Goal: Task Accomplishment & Management: Use online tool/utility

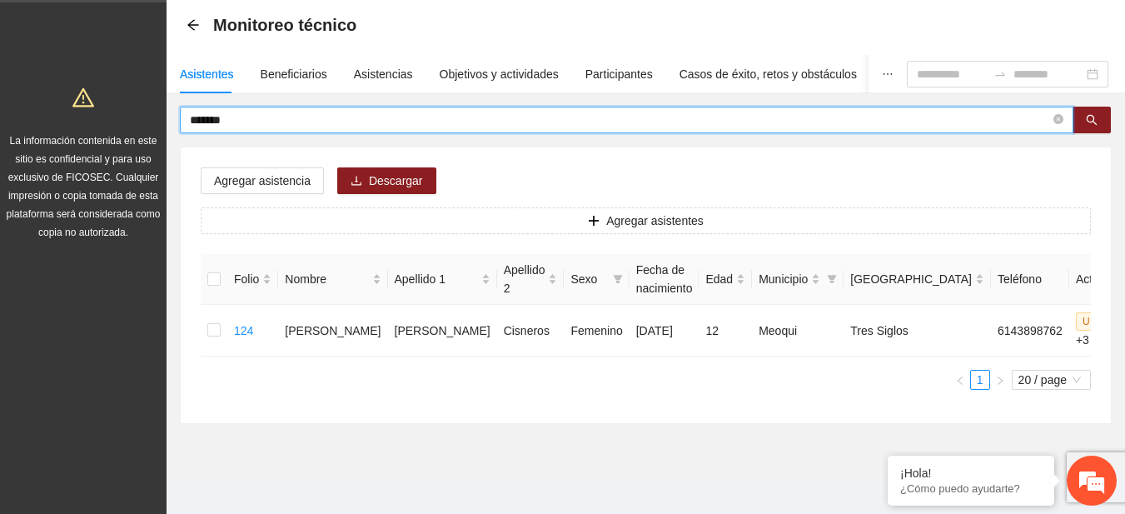
type input "******"
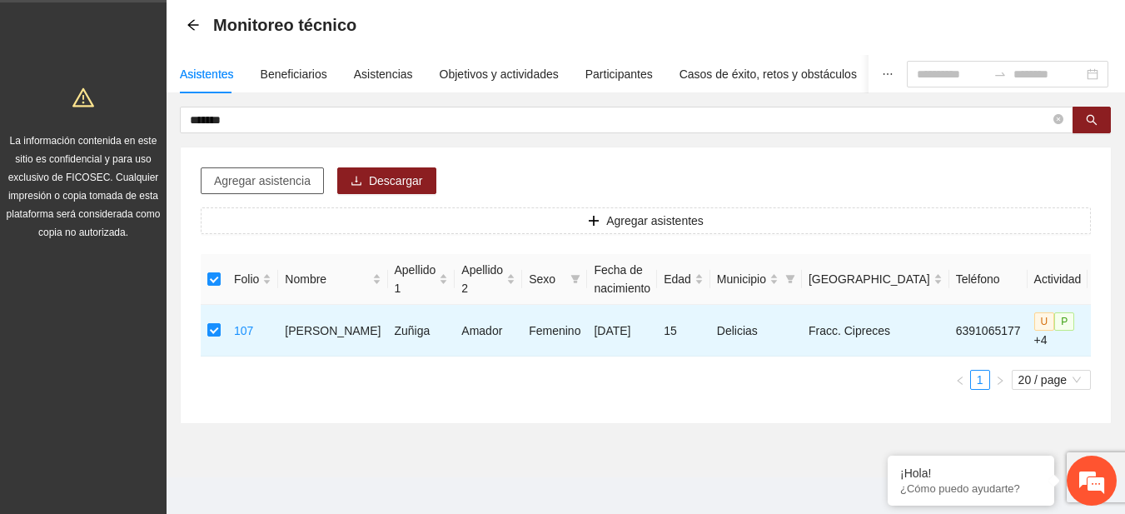
click at [248, 191] on button "Agregar asistencia" at bounding box center [262, 180] width 123 height 27
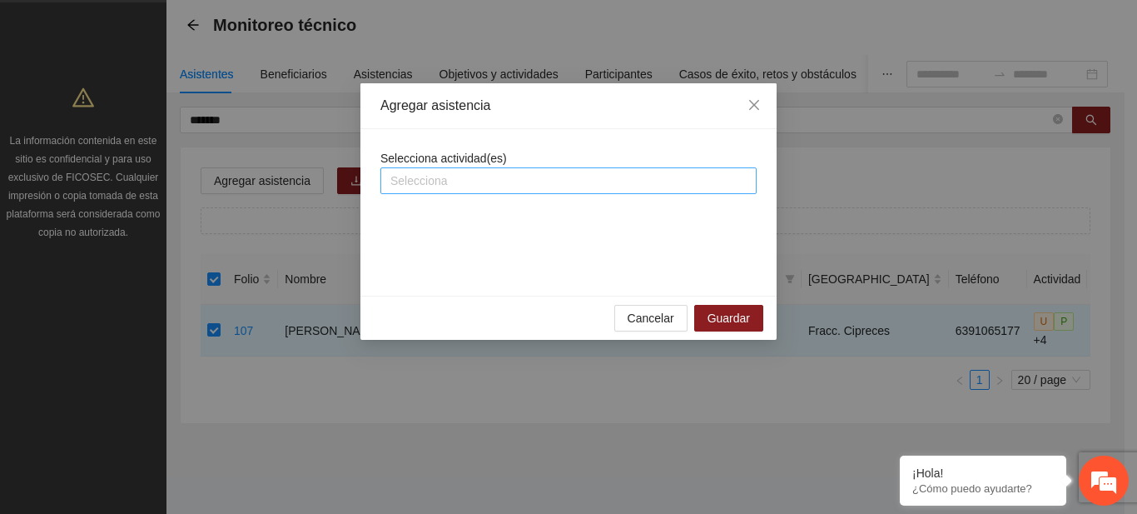
click at [440, 168] on div "Selecciona" at bounding box center [568, 180] width 376 height 27
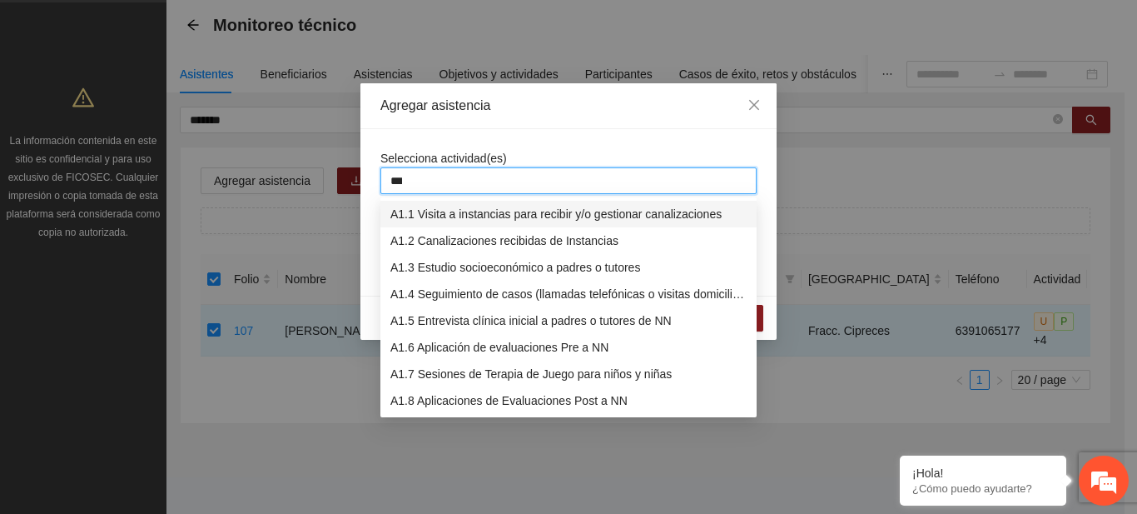
type input "****"
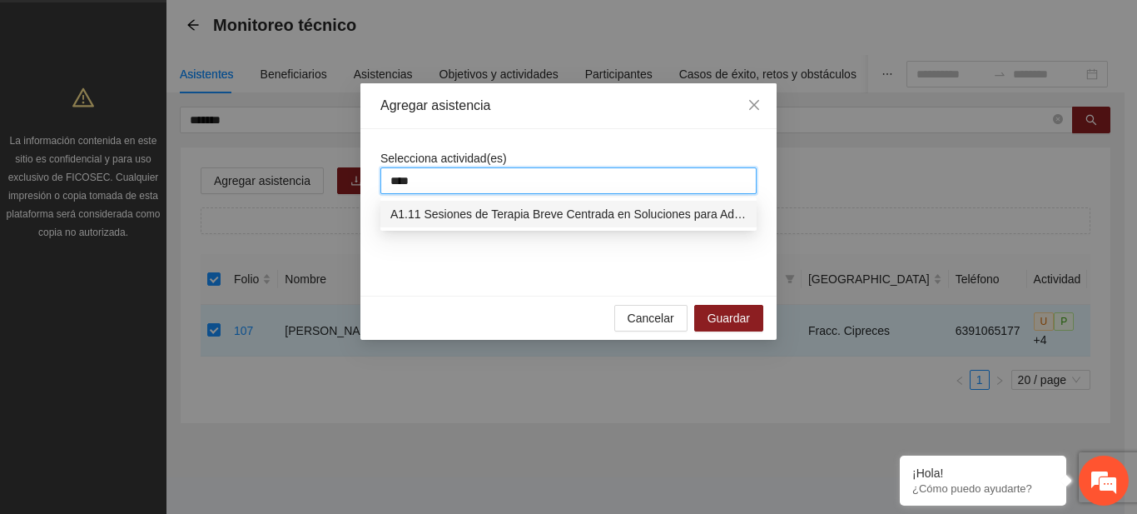
click at [461, 214] on div "A1.11 Sesiones de Terapia Breve Centrada en Soluciones para Adolescentes" at bounding box center [568, 214] width 356 height 18
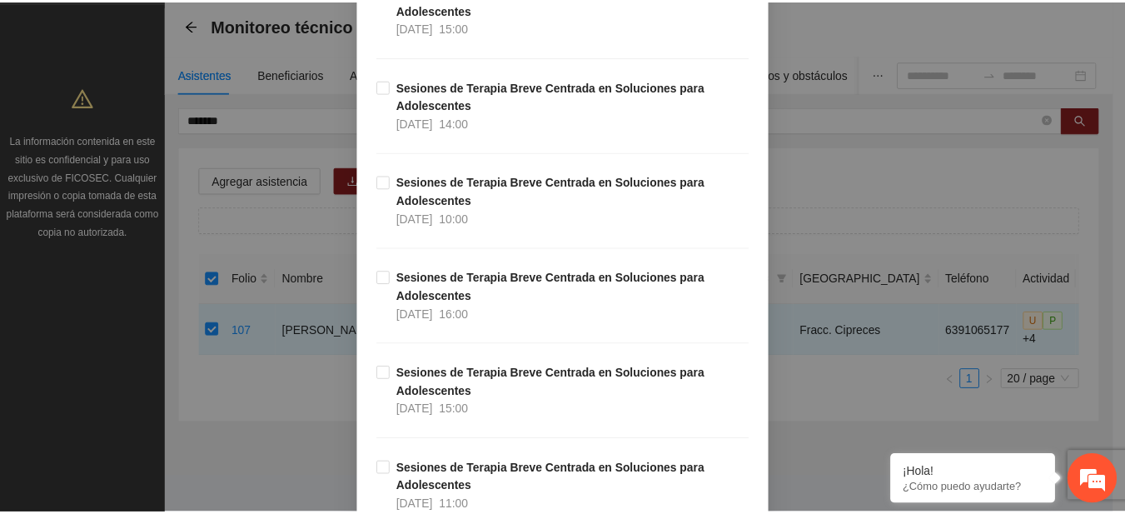
scroll to position [22171, 0]
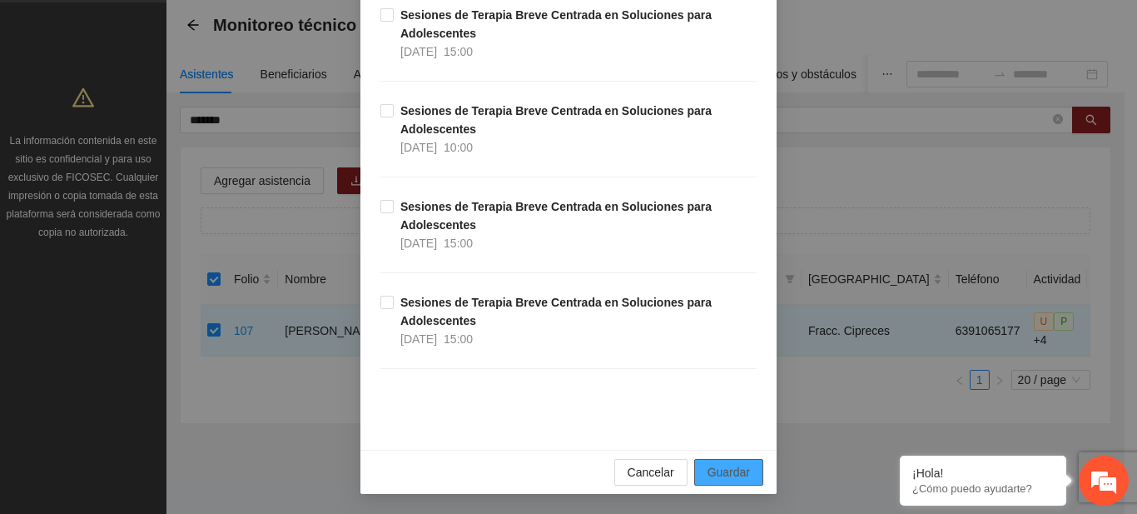
click at [733, 461] on button "Guardar" at bounding box center [728, 472] width 69 height 27
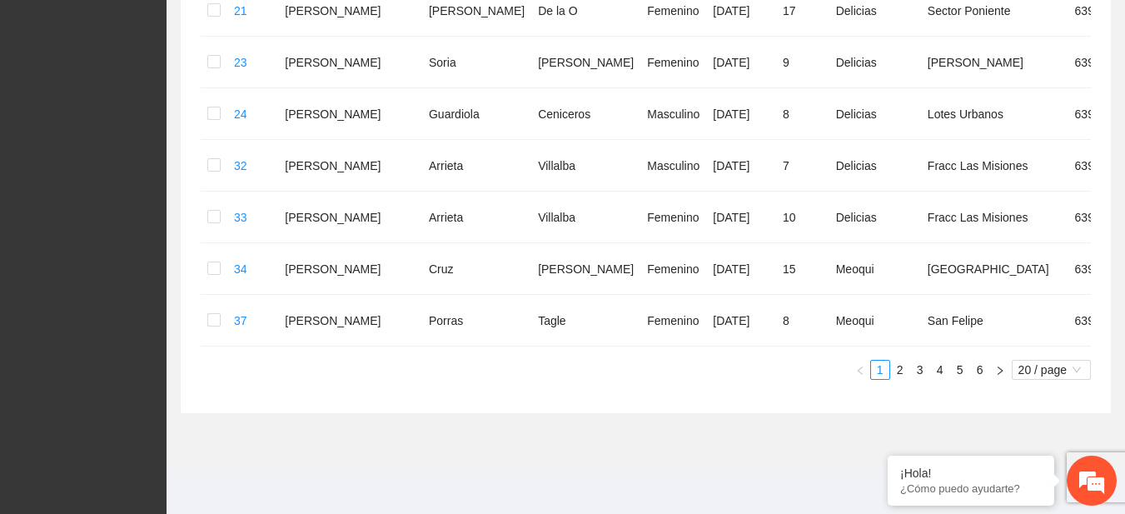
scroll to position [0, 0]
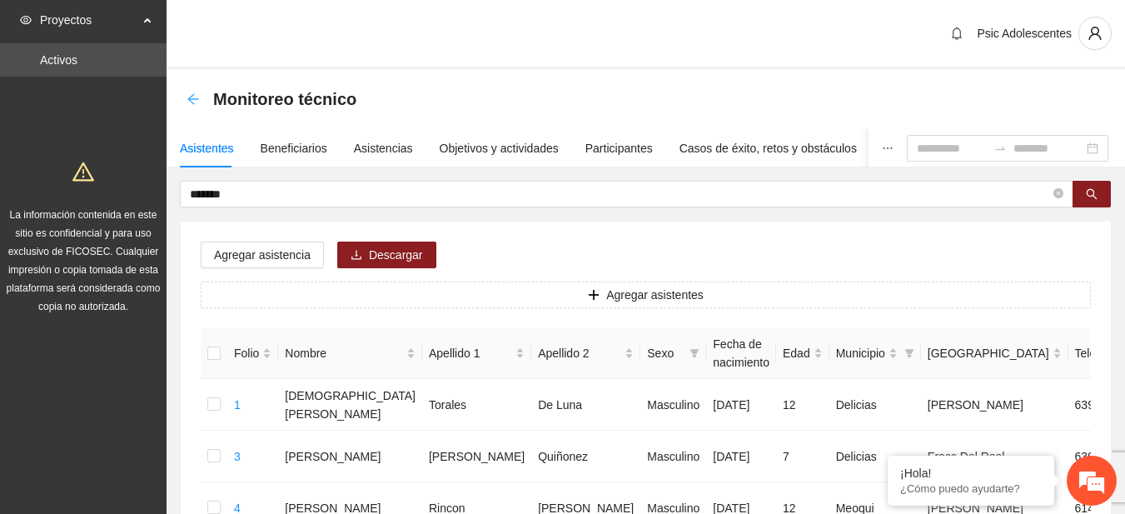
click at [191, 102] on icon "arrow-left" at bounding box center [192, 98] width 13 height 13
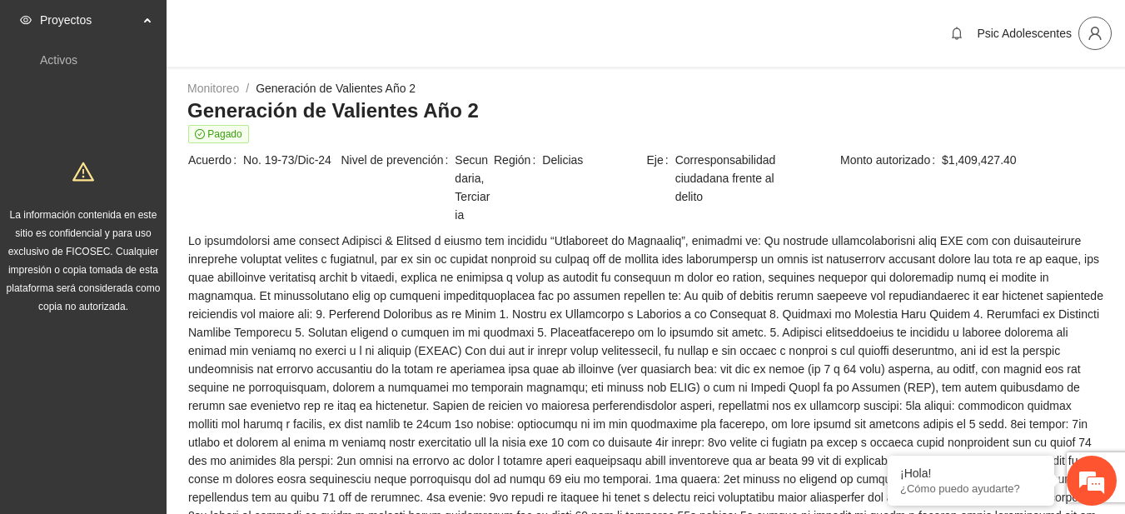
click at [1106, 29] on span "user" at bounding box center [1095, 33] width 32 height 15
click at [1052, 83] on li "Cerrar sesión" at bounding box center [1051, 96] width 125 height 27
